Goal: Task Accomplishment & Management: Manage account settings

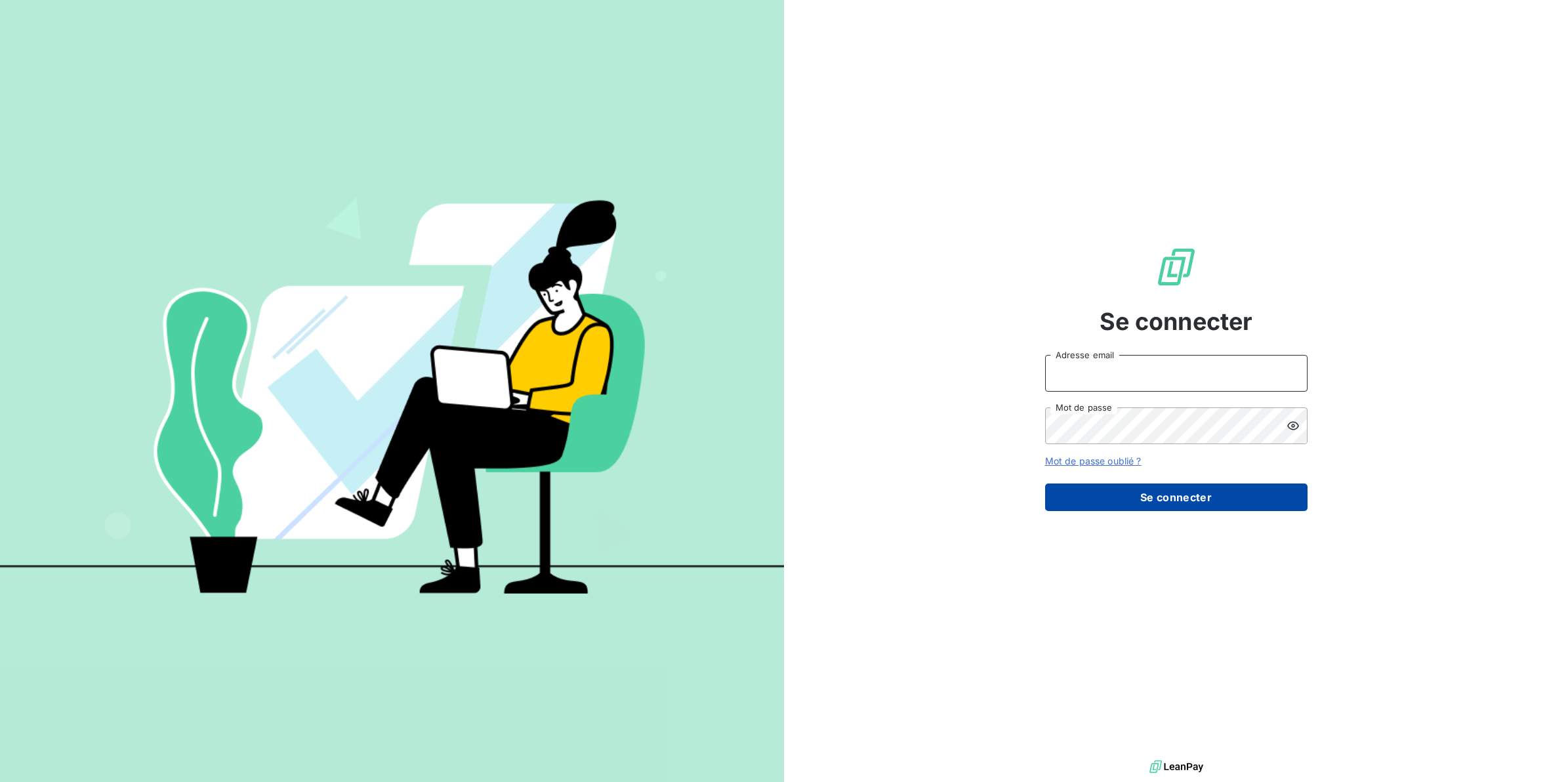
type input "[EMAIL_ADDRESS][DOMAIN_NAME]"
click at [1166, 495] on button "Se connecter" at bounding box center [1177, 497] width 262 height 27
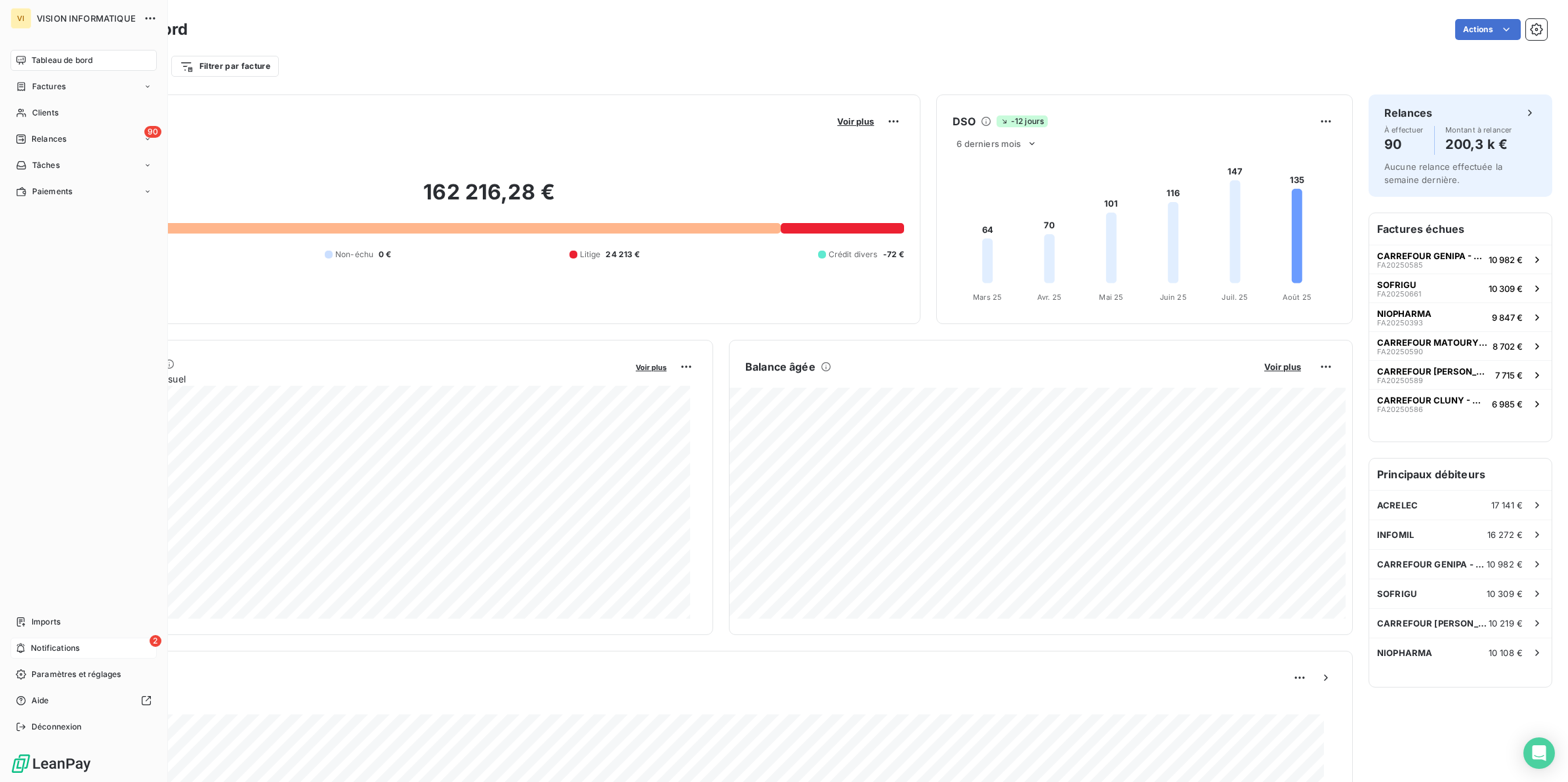
click at [67, 650] on span "Notifications" at bounding box center [55, 649] width 49 height 12
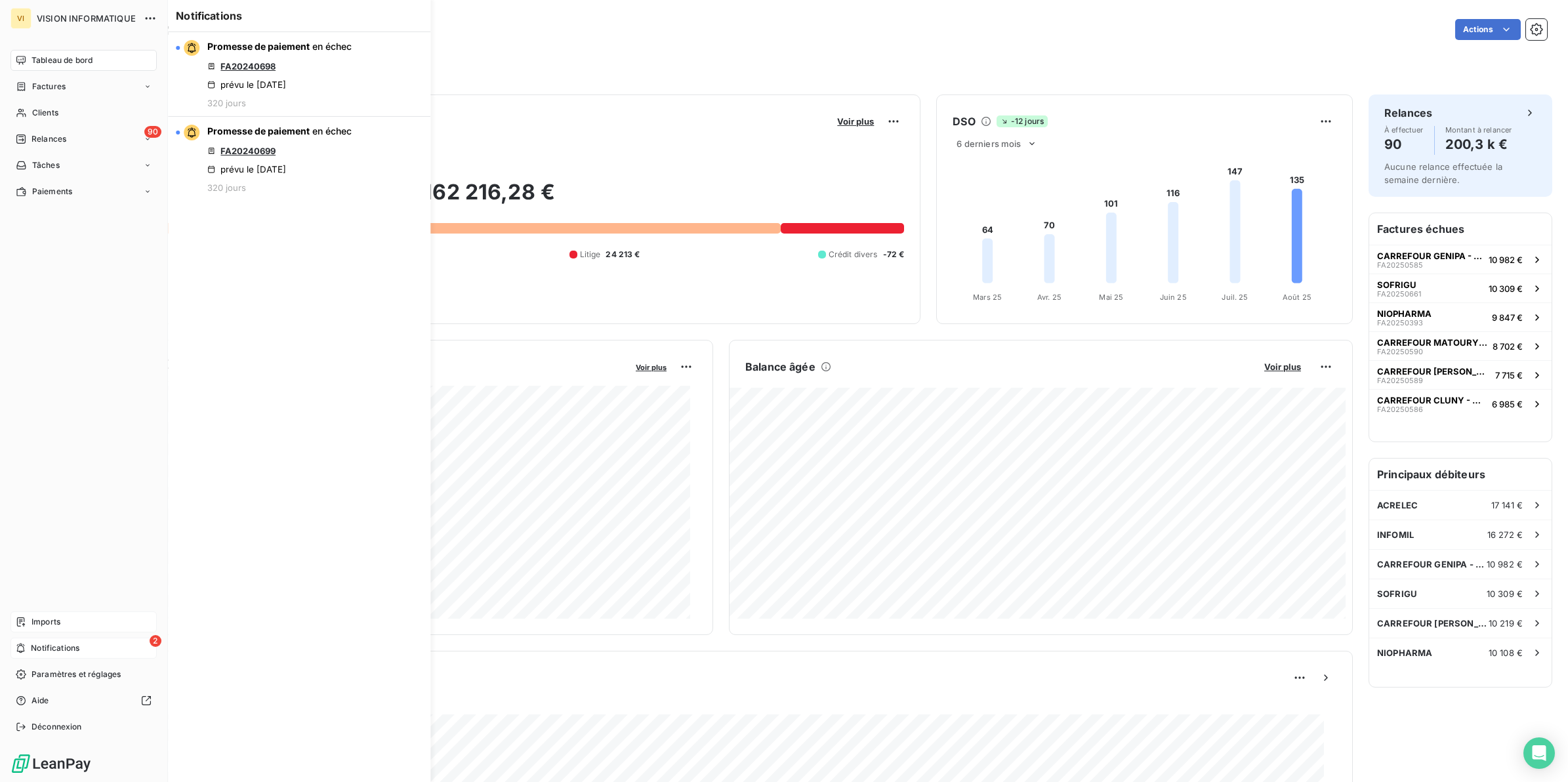
click at [50, 624] on span "Imports" at bounding box center [46, 622] width 29 height 12
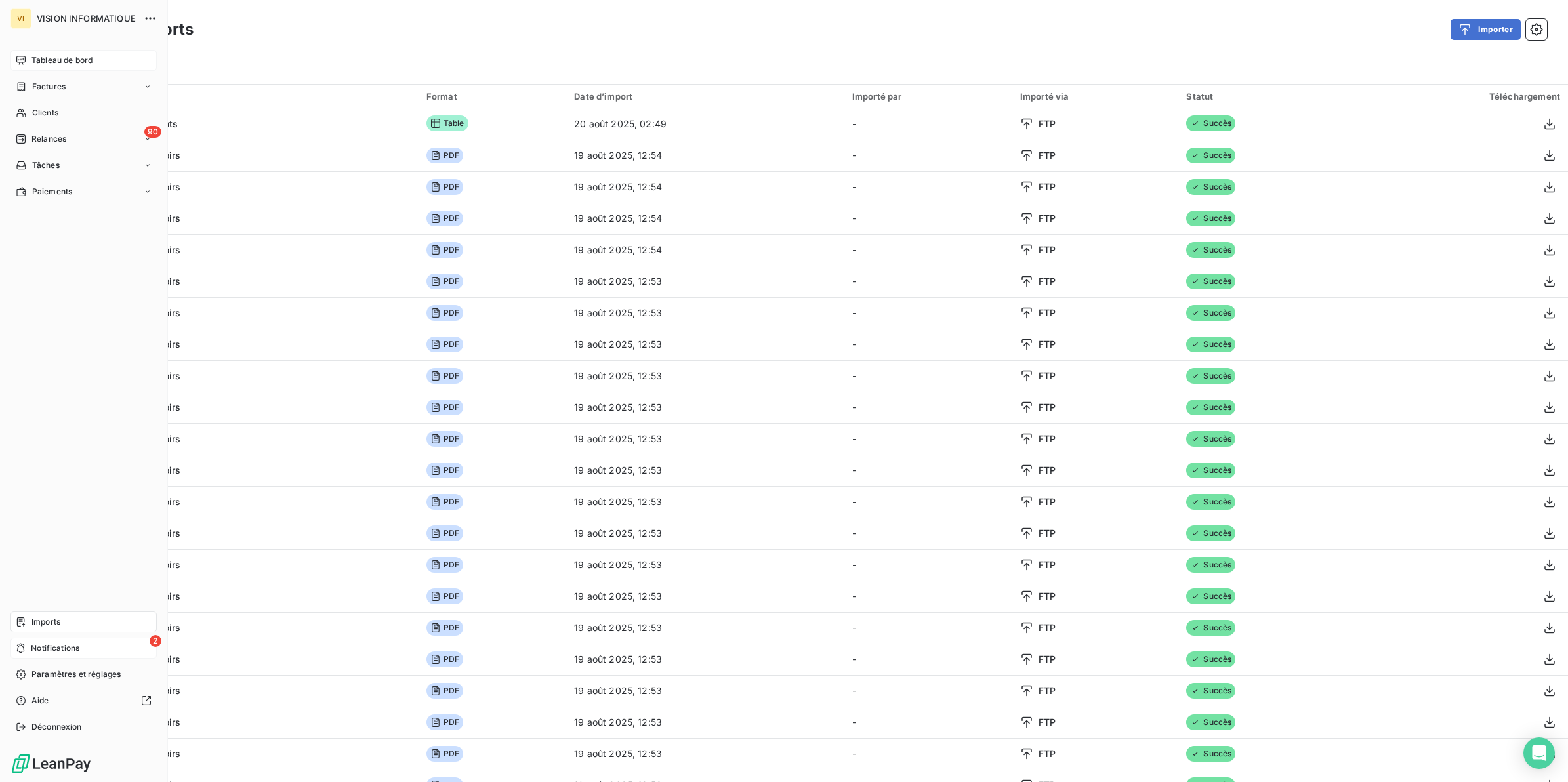
click at [72, 59] on span "Tableau de bord" at bounding box center [62, 60] width 61 height 12
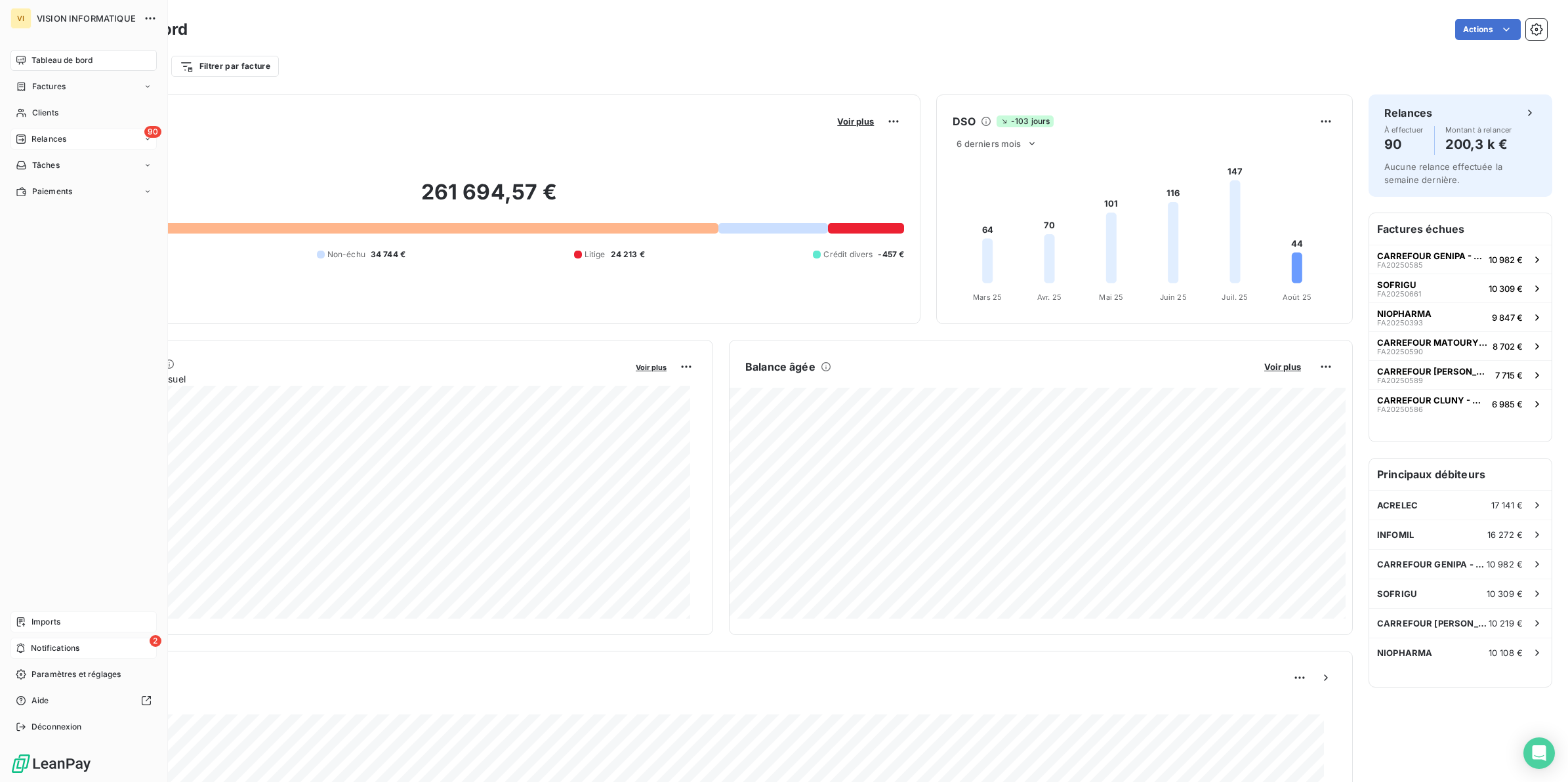
click at [63, 135] on span "Relances" at bounding box center [49, 139] width 35 height 12
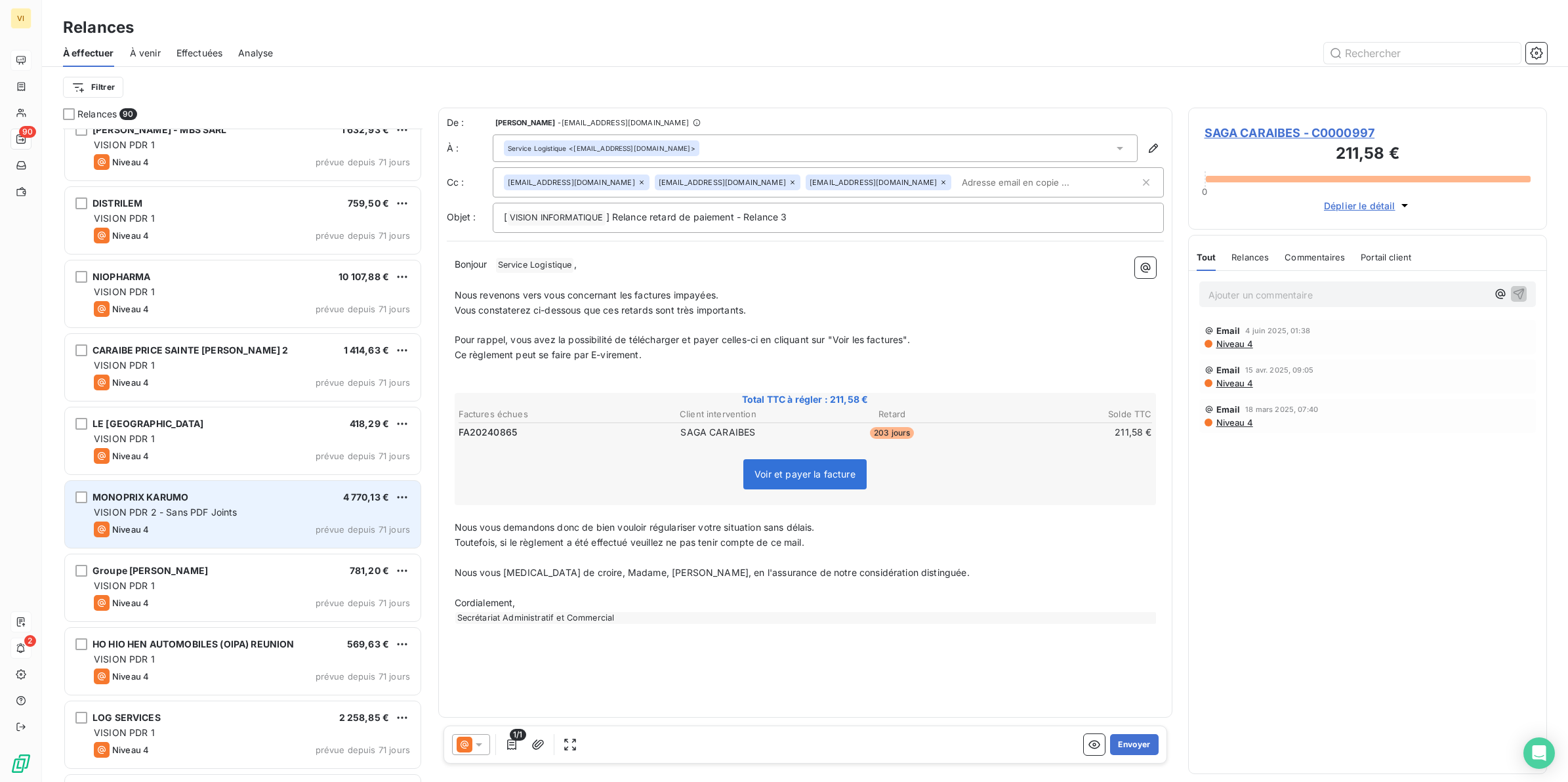
scroll to position [247, 0]
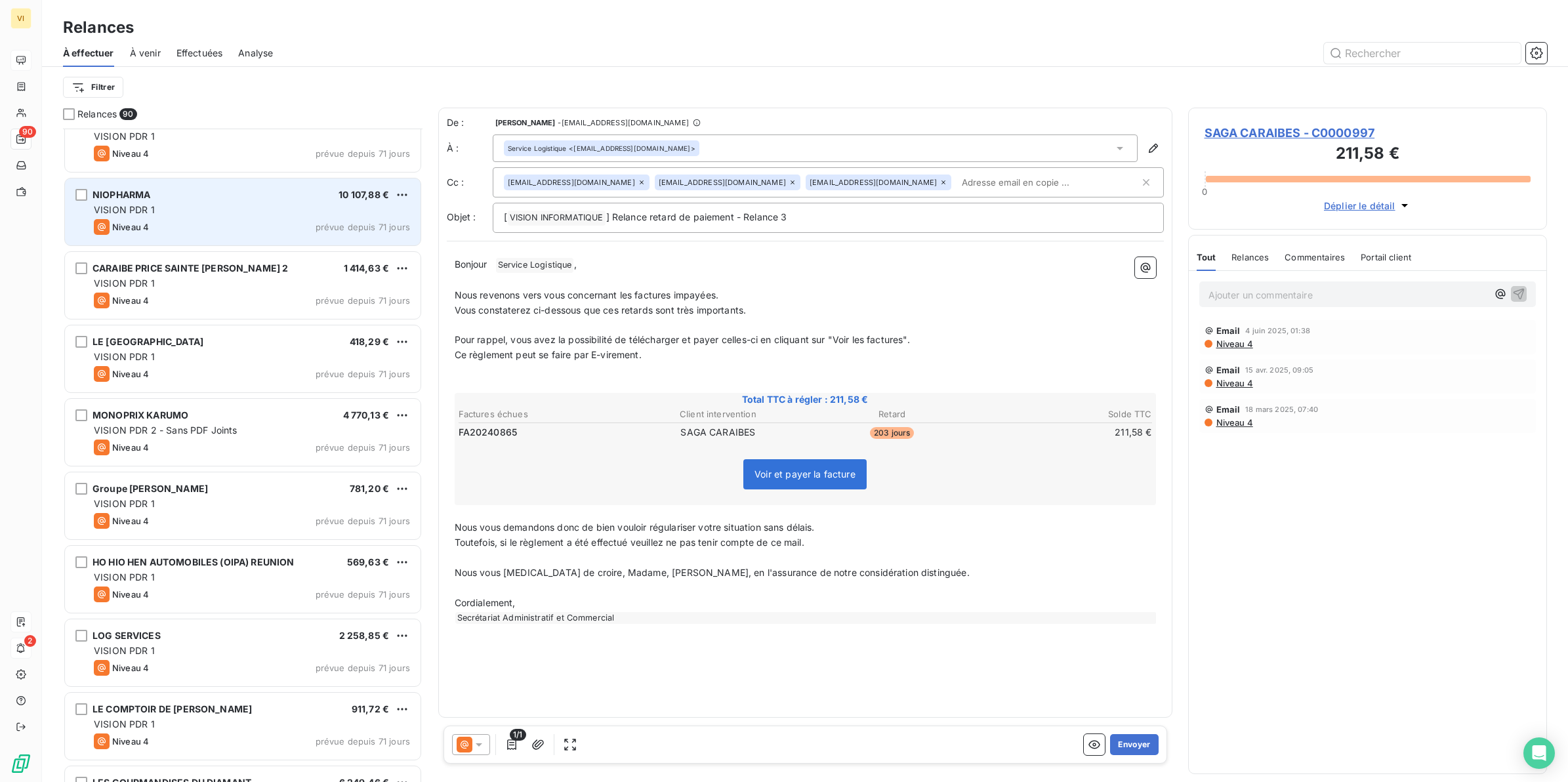
click at [209, 217] on div "VISION PDR 1" at bounding box center [251, 210] width 316 height 13
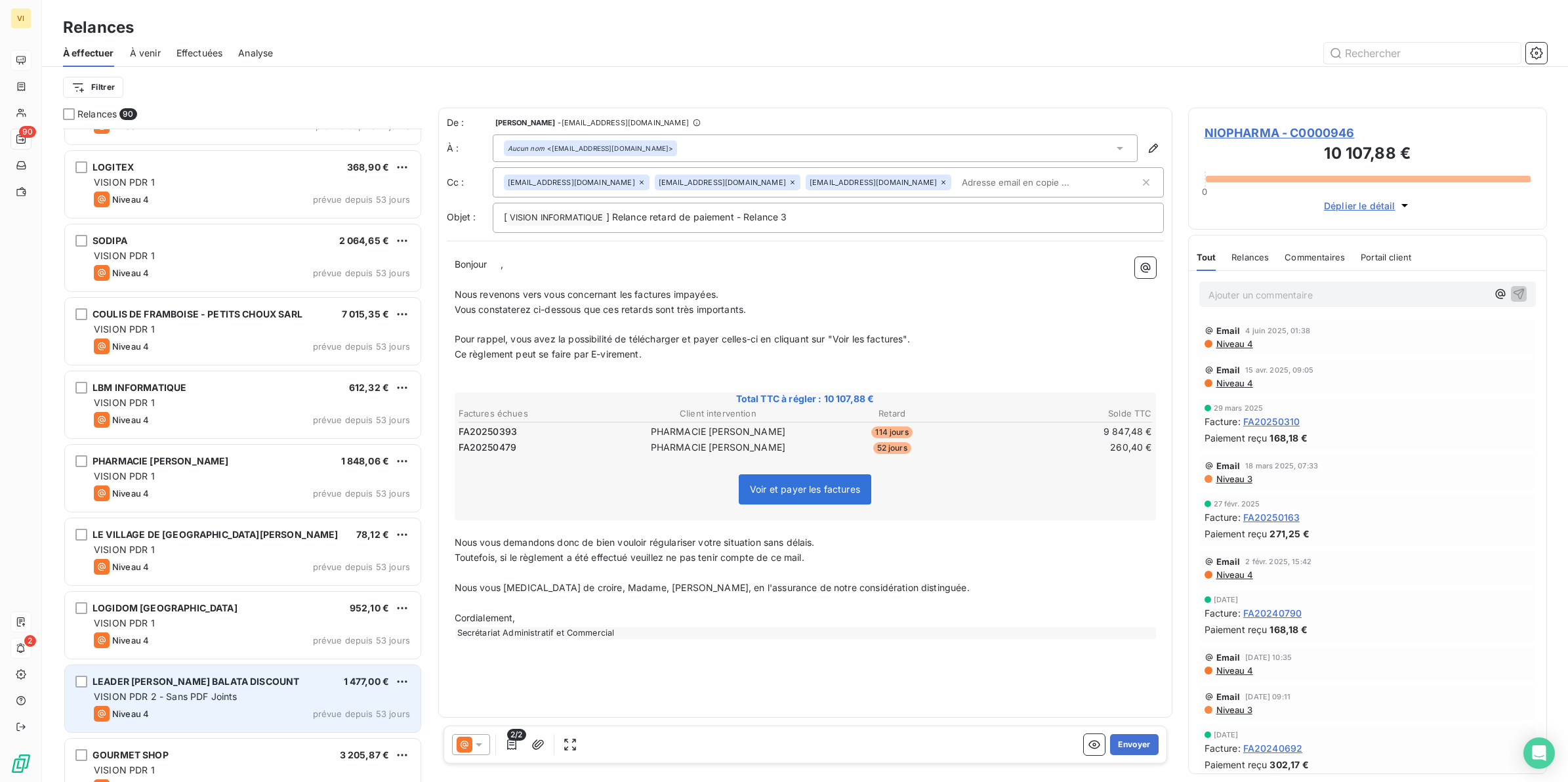
scroll to position [2216, 0]
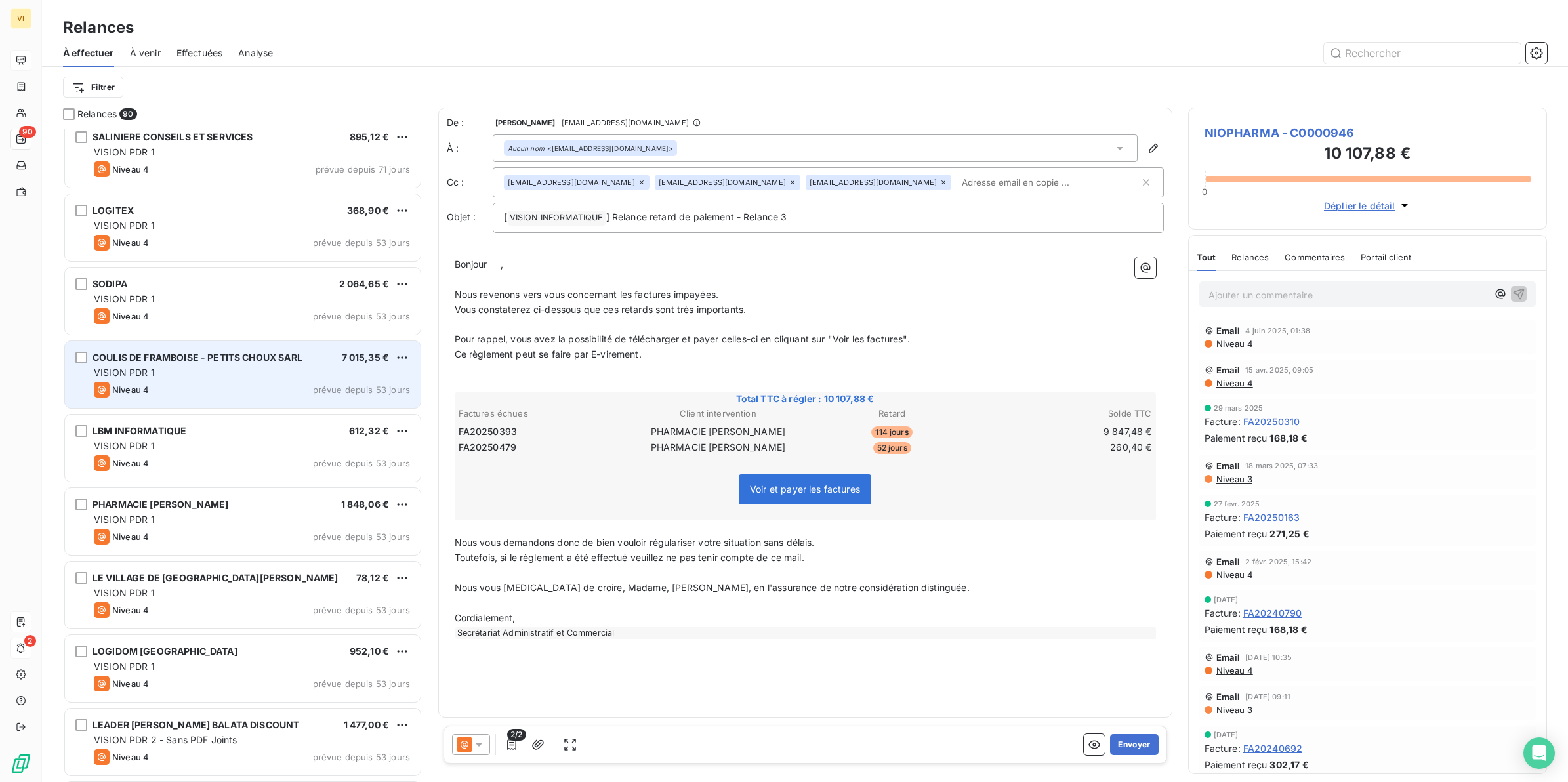
click at [217, 380] on div "COULIS DE FRAMBOISE - PETITS CHOUX SARL 7 015,35 € VISION PDR 1 Niveau 4 prévue…" at bounding box center [242, 374] width 356 height 67
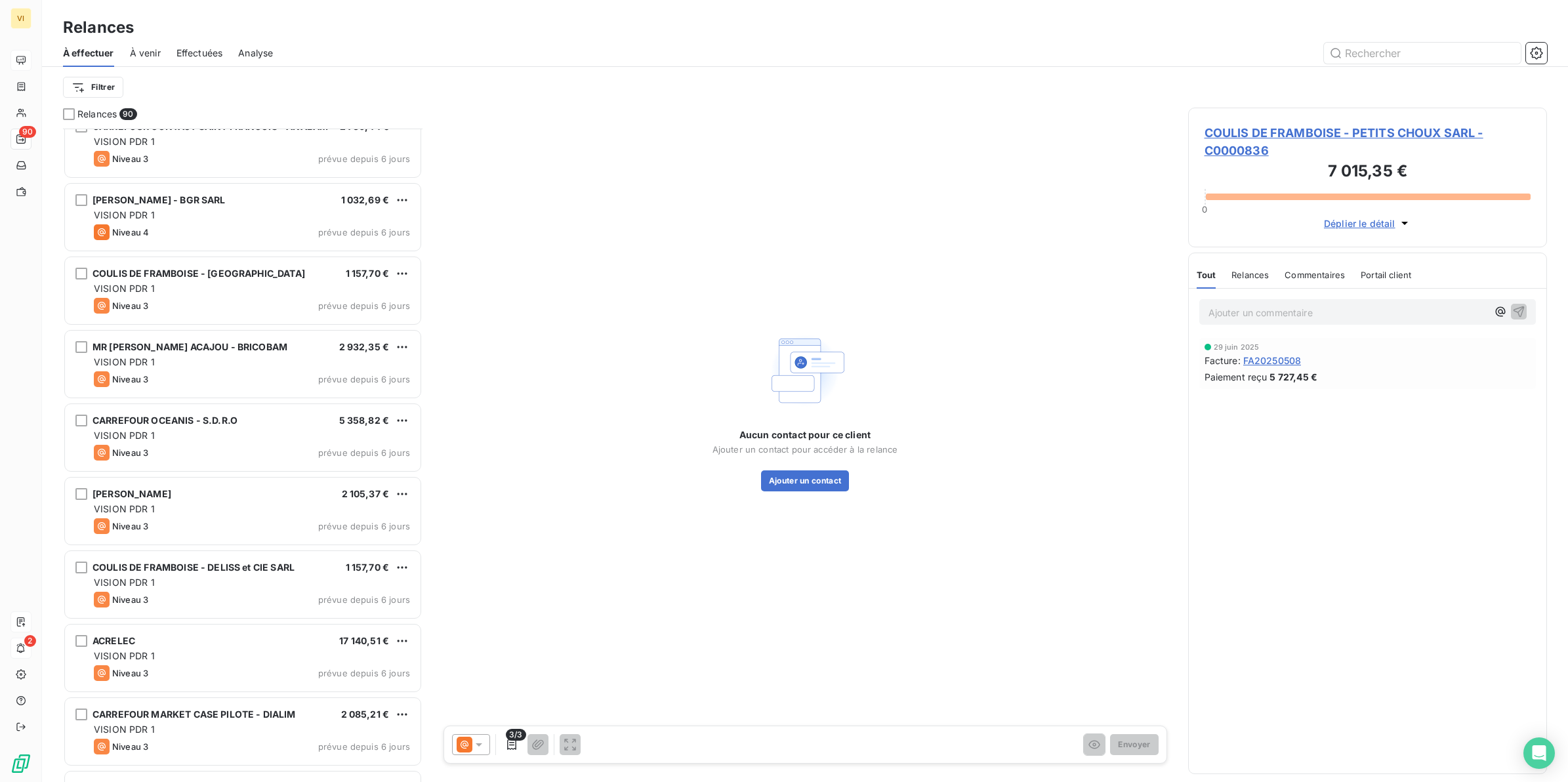
scroll to position [5961, 0]
